Goal: Check status

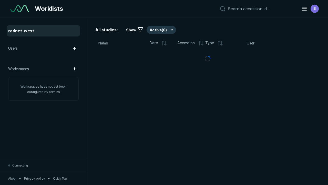
scroll to position [1400, 2136]
